Goal: Information Seeking & Learning: Understand process/instructions

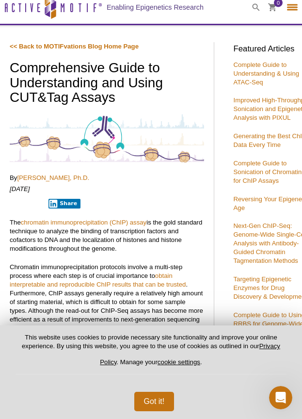
scroll to position [35, 0]
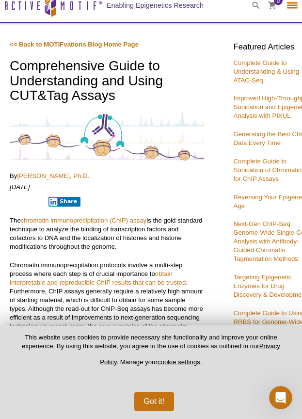
click at [117, 242] on p "The chromatin immunoprecipitation (ChIP) assay is the gold standard technique t…" at bounding box center [107, 233] width 194 height 35
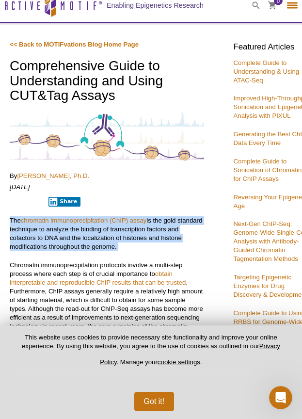
click at [117, 242] on p "The chromatin immunoprecipitation (ChIP) assay is the gold standard technique t…" at bounding box center [107, 233] width 194 height 35
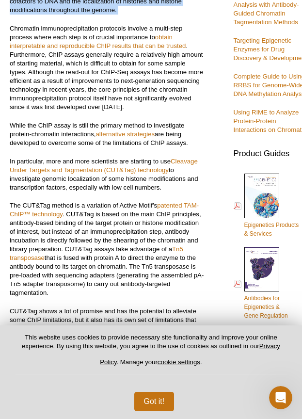
scroll to position [273, 0]
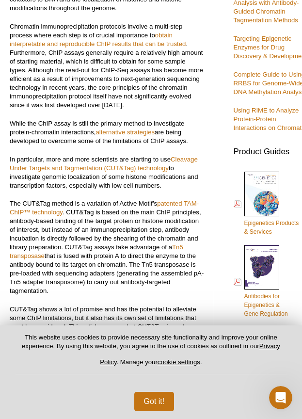
click at [135, 241] on p "The CUT&Tag method is a variation of Active Motif’s patented TAM-ChIP™ technolo…" at bounding box center [107, 247] width 194 height 96
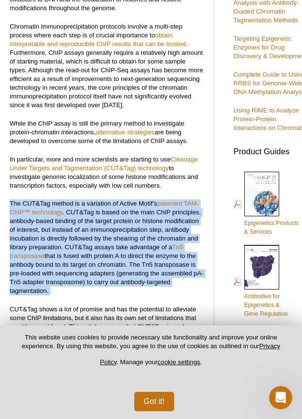
click at [135, 241] on p "The CUT&Tag method is a variation of Active Motif’s patented TAM-ChIP™ technolo…" at bounding box center [107, 247] width 194 height 96
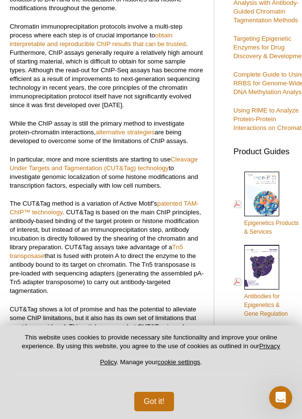
click at [106, 246] on p "The CUT&Tag method is a variation of Active Motif’s patented TAM-ChIP™ technolo…" at bounding box center [107, 247] width 194 height 96
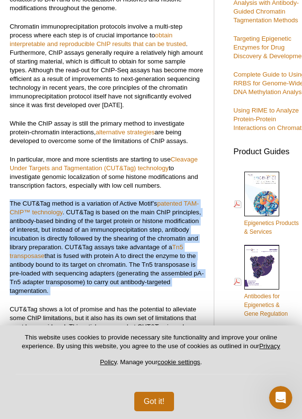
click at [106, 246] on p "The CUT&Tag method is a variation of Active Motif’s patented TAM-ChIP™ technolo…" at bounding box center [107, 247] width 194 height 96
click at [84, 268] on p "The CUT&Tag method is a variation of Active Motif’s patented TAM-ChIP™ technolo…" at bounding box center [107, 247] width 194 height 96
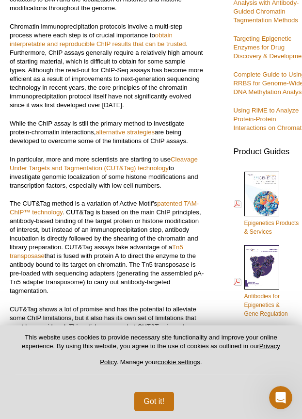
click at [84, 268] on p "The CUT&Tag method is a variation of Active Motif’s patented TAM-ChIP™ technolo…" at bounding box center [107, 247] width 194 height 96
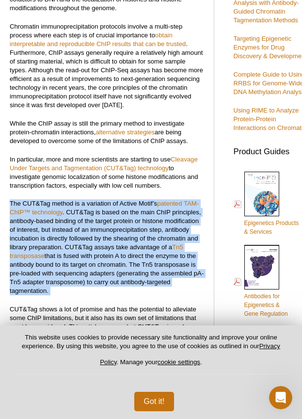
click at [84, 268] on p "The CUT&Tag method is a variation of Active Motif’s patented TAM-ChIP™ technolo…" at bounding box center [107, 247] width 194 height 96
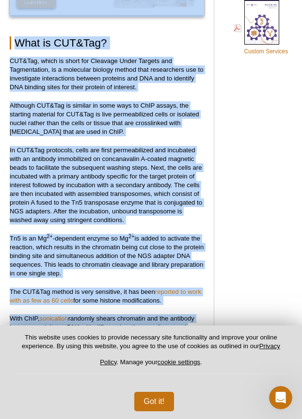
scroll to position [667, 0]
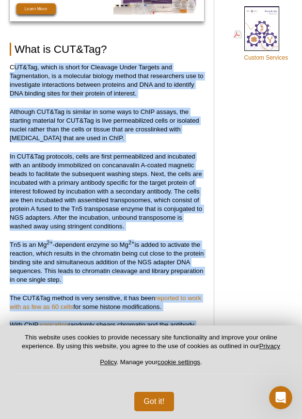
drag, startPoint x: 149, startPoint y: 256, endPoint x: 15, endPoint y: 63, distance: 235.6
copy div "UT&Tag, which is short for Cleavage Under Targets and Tagmentation, is a molecu…"
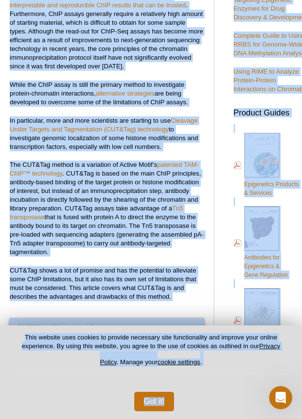
scroll to position [321, 0]
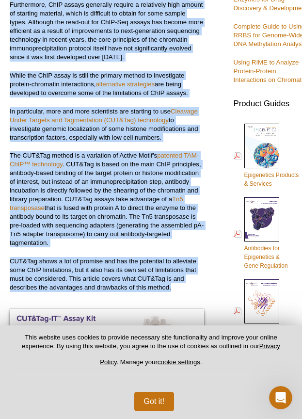
drag, startPoint x: 4, startPoint y: 28, endPoint x: 179, endPoint y: 289, distance: 314.1
copy div "The chromatin immunoprecipitation (ChIP) assay is the gold standard technique t…"
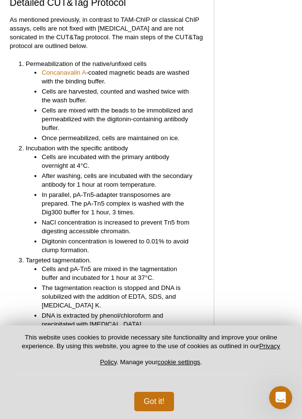
scroll to position [2712, 0]
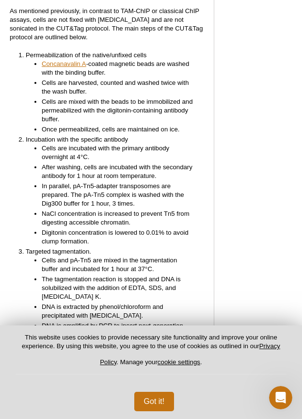
click at [78, 60] on link "Concanavalin A" at bounding box center [64, 64] width 45 height 9
click at [78, 163] on ul "Cells are incubated with the primary antibody overnight at 4°C. After washing, …" at bounding box center [110, 195] width 169 height 102
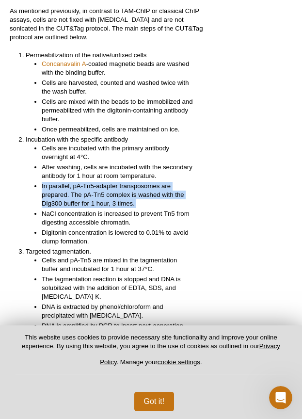
click at [78, 163] on ul "Cells are incubated with the primary antibody overnight at 4°C. After washing, …" at bounding box center [110, 195] width 169 height 102
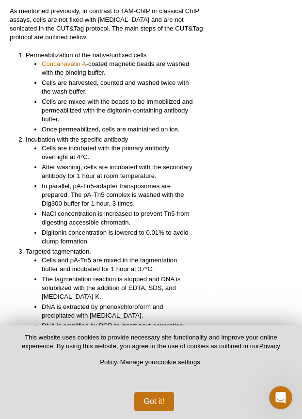
click at [105, 163] on li "After washing, cells are incubated with the secondary antibody for 1 hour at ro…" at bounding box center [118, 171] width 153 height 17
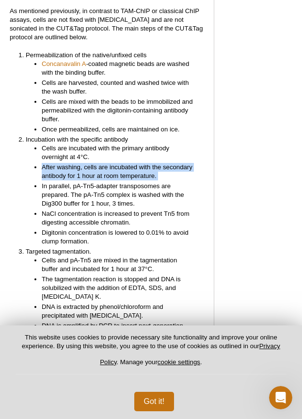
click at [105, 163] on li "After washing, cells are incubated with the secondary antibody for 1 hour at ro…" at bounding box center [118, 171] width 153 height 17
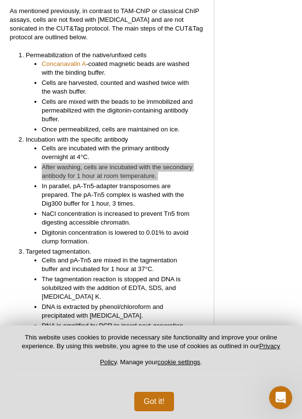
scroll to position [2720, 0]
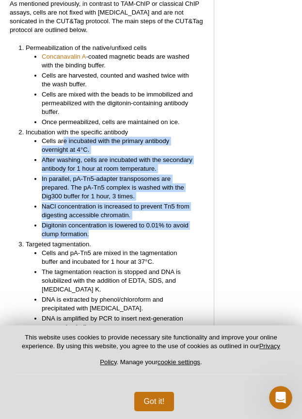
drag, startPoint x: 65, startPoint y: 125, endPoint x: 91, endPoint y: 217, distance: 96.0
click at [91, 217] on ul "Cells are incubated with the primary antibody overnight at 4°C. After washing, …" at bounding box center [110, 188] width 169 height 102
click at [91, 221] on li "Digitonin concentration is lowered to 0.01% to avoid clump formation." at bounding box center [118, 229] width 153 height 17
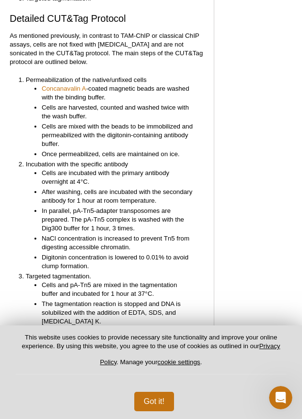
scroll to position [2708, 0]
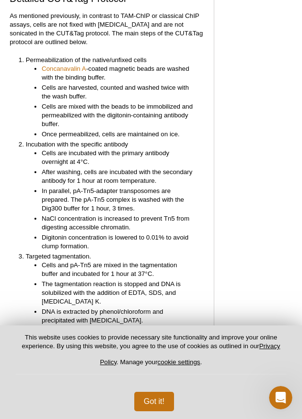
click at [110, 102] on li "Cells are mixed with the beads to be immobilized and permeabilized with the dig…" at bounding box center [118, 115] width 153 height 26
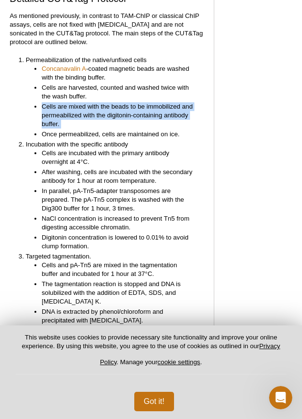
click at [110, 102] on li "Cells are mixed with the beads to be immobilized and permeabilized with the dig…" at bounding box center [118, 115] width 153 height 26
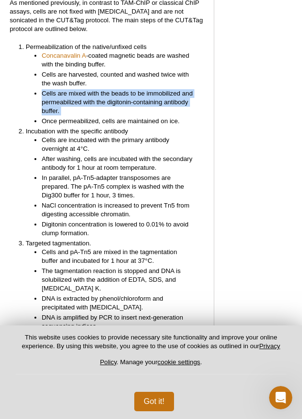
scroll to position [2723, 0]
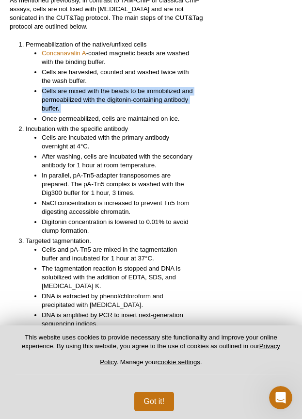
click at [115, 114] on li "Once permeabilized, cells are maintained on ice." at bounding box center [118, 118] width 153 height 9
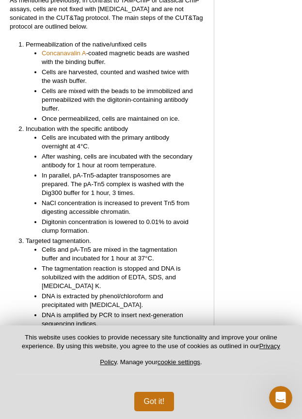
click at [115, 114] on li "Once permeabilized, cells are maintained on ice." at bounding box center [118, 118] width 153 height 9
click at [66, 40] on li "Permeabilization of the native/unfixed cells Concanavalin A -coated magnetic be…" at bounding box center [110, 81] width 169 height 83
click at [56, 40] on li "Permeabilization of the native/unfixed cells Concanavalin A -coated magnetic be…" at bounding box center [110, 81] width 169 height 83
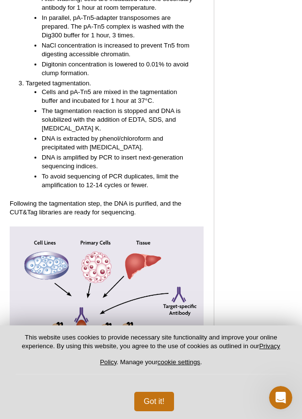
scroll to position [2877, 0]
